Goal: Task Accomplishment & Management: Use online tool/utility

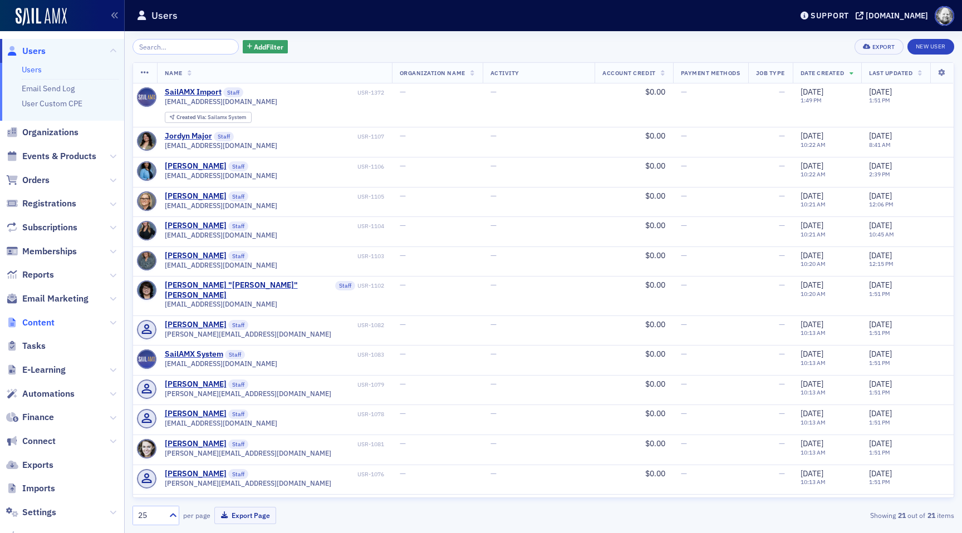
click at [42, 321] on span "Content" at bounding box center [38, 323] width 32 height 12
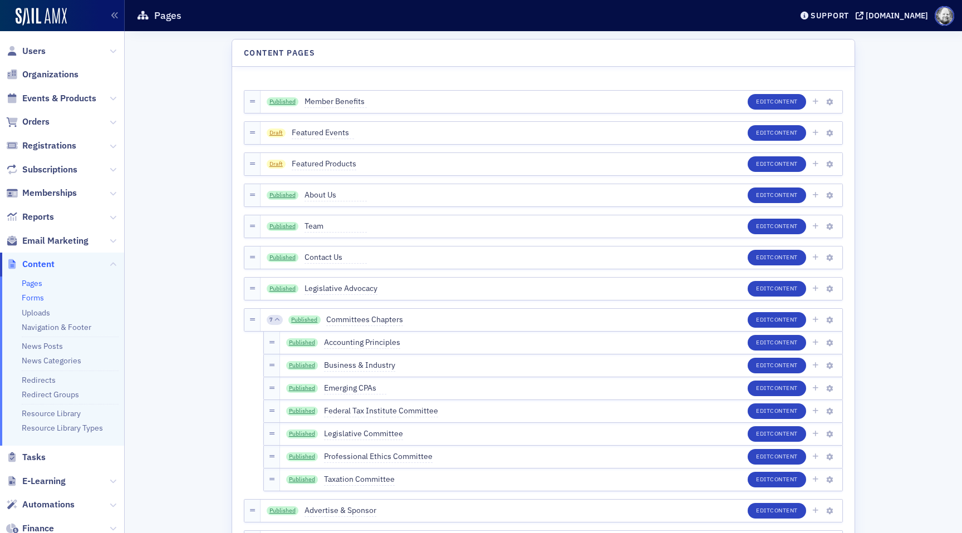
click at [32, 298] on link "Forms" at bounding box center [33, 298] width 22 height 10
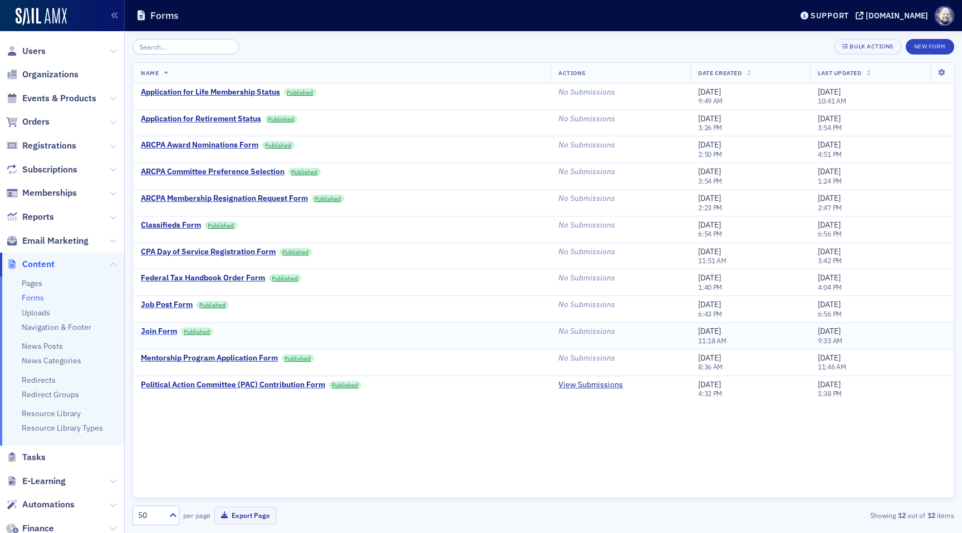
click at [163, 331] on div "Join Form" at bounding box center [159, 332] width 36 height 10
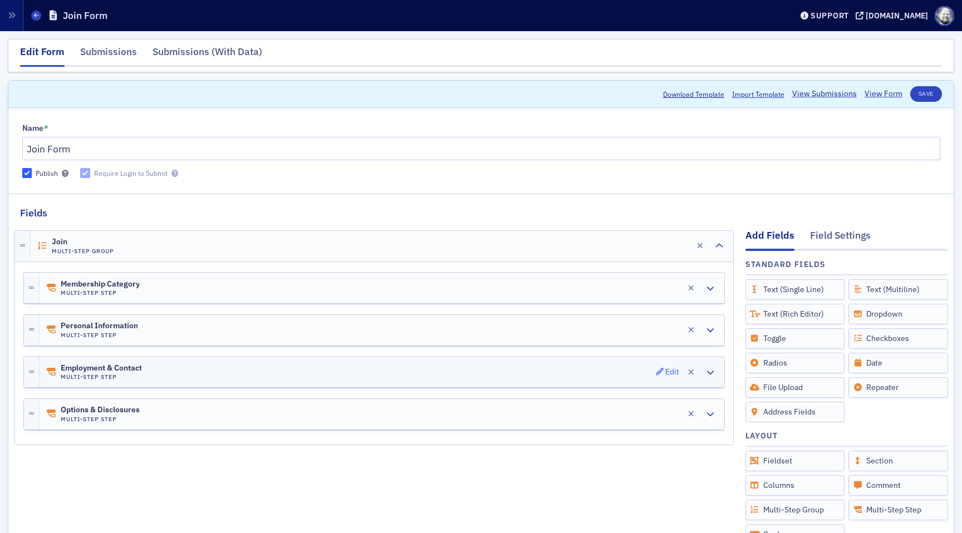
click at [667, 369] on div "Edit" at bounding box center [672, 372] width 14 height 6
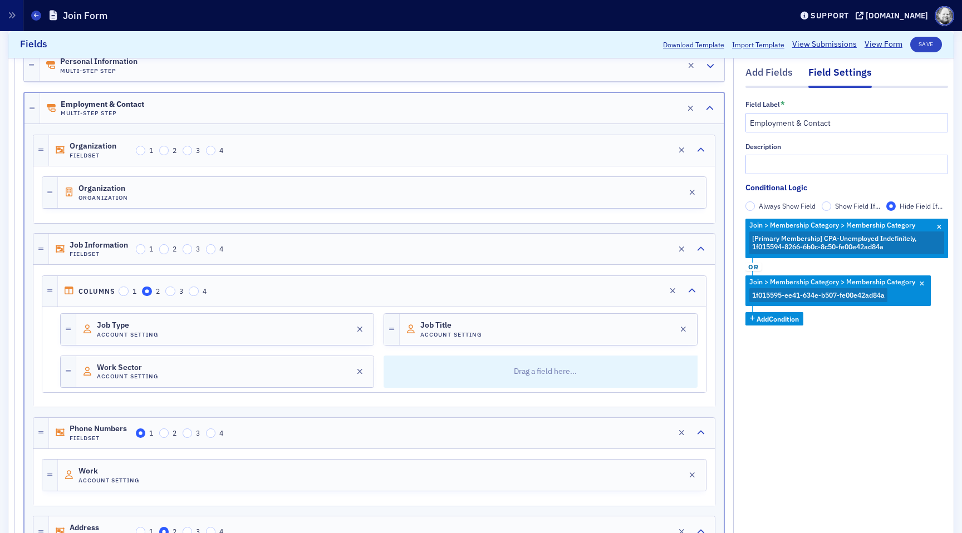
scroll to position [266, 0]
click at [341, 369] on div "Edit" at bounding box center [341, 370] width 14 height 6
